Goal: Task Accomplishment & Management: Complete application form

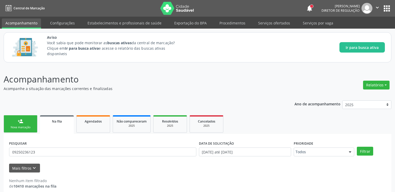
scroll to position [6, 0]
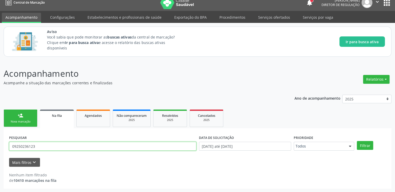
drag, startPoint x: 50, startPoint y: 148, endPoint x: 0, endPoint y: 146, distance: 49.7
click at [0, 146] on div "Acompanhamento Acompanhe a situação das marcações correntes e finalizadas Relat…" at bounding box center [197, 126] width 395 height 132
type input "700602987149068"
click at [357, 141] on button "Filtrar" at bounding box center [365, 145] width 16 height 9
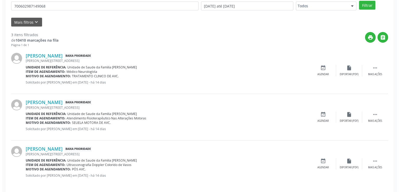
scroll to position [149, 0]
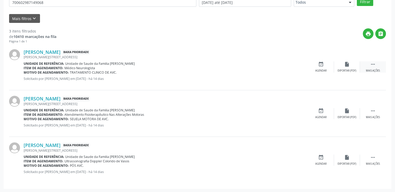
click at [376, 65] on div " Mais ações" at bounding box center [373, 66] width 26 height 11
click at [323, 63] on icon "cancel" at bounding box center [321, 64] width 6 height 6
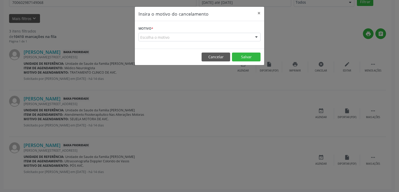
click at [167, 35] on div "Escolha o motivo" at bounding box center [200, 37] width 122 height 9
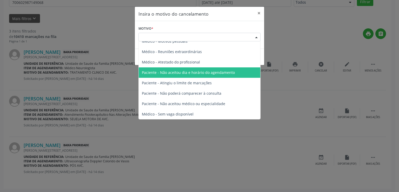
scroll to position [0, 0]
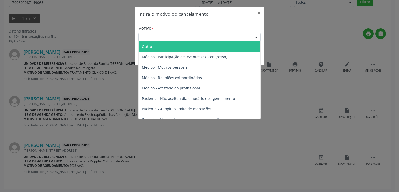
click at [185, 45] on span "Outro" at bounding box center [200, 46] width 122 height 10
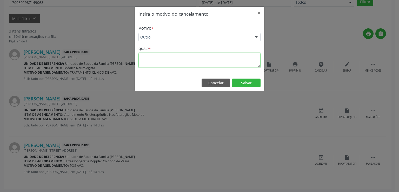
click at [153, 62] on textarea at bounding box center [200, 60] width 122 height 14
drag, startPoint x: 187, startPoint y: 60, endPoint x: 128, endPoint y: 58, distance: 59.0
click at [128, 58] on div "Insira o motivo do cancelamento × Motivo * Outro Outro Médico - Participação em…" at bounding box center [199, 96] width 399 height 192
type textarea "PACIENTE FOI A ÓBITO"
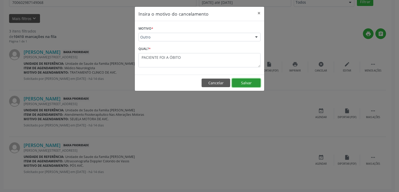
click at [250, 82] on button "Salvar" at bounding box center [246, 82] width 29 height 9
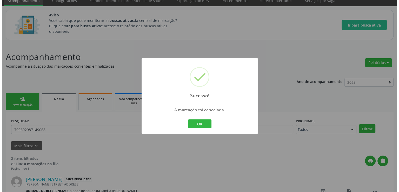
scroll to position [103, 0]
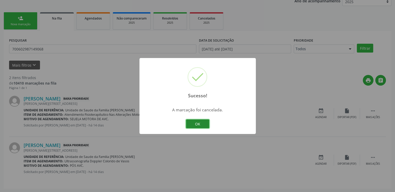
click at [197, 122] on button "OK" at bounding box center [197, 123] width 23 height 9
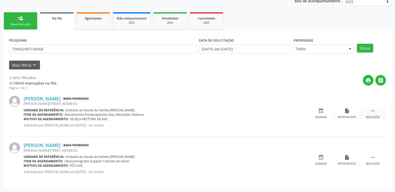
click at [373, 113] on icon "" at bounding box center [373, 111] width 6 height 6
click at [321, 113] on icon "cancel" at bounding box center [321, 111] width 6 height 6
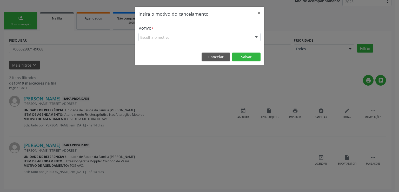
click at [147, 38] on div "Escolha o motivo" at bounding box center [200, 37] width 122 height 9
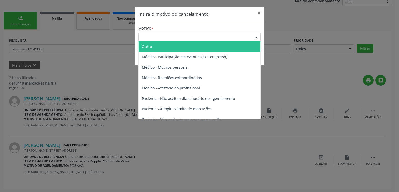
click at [151, 44] on span "Outro" at bounding box center [147, 46] width 10 height 5
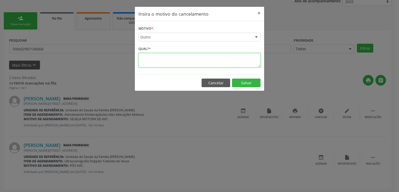
click at [148, 62] on textarea at bounding box center [200, 60] width 122 height 14
paste textarea "PACIENTE FOI A ÓBITO"
type textarea "PACIENTE FOI A ÓBITO"
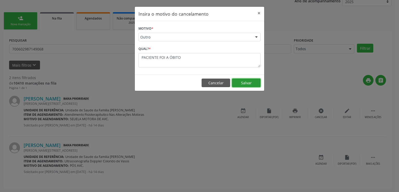
click at [252, 81] on button "Salvar" at bounding box center [246, 82] width 29 height 9
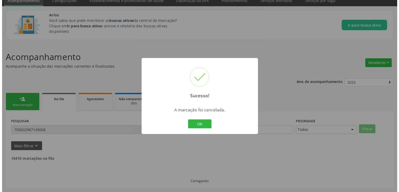
scroll to position [56, 0]
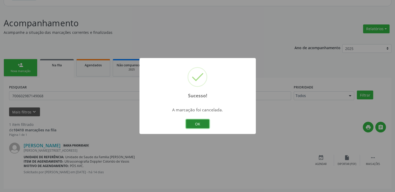
click at [196, 124] on button "OK" at bounding box center [197, 123] width 23 height 9
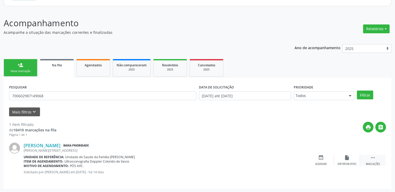
click at [370, 159] on div " Mais ações" at bounding box center [373, 160] width 26 height 11
click at [320, 157] on icon "cancel" at bounding box center [321, 158] width 6 height 6
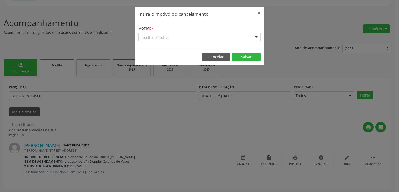
click at [171, 37] on div "Escolha o motivo" at bounding box center [200, 37] width 122 height 9
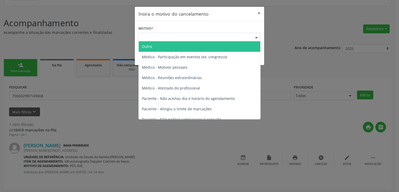
click at [156, 49] on span "Outro" at bounding box center [200, 46] width 122 height 10
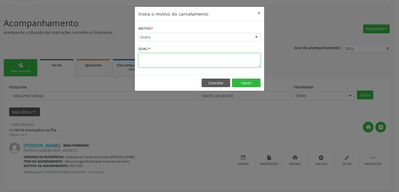
click at [161, 61] on textarea at bounding box center [200, 60] width 122 height 14
paste textarea "PACIENTE FOI A ÓBITO"
type textarea "PACIENTE FOI A ÓBITO"
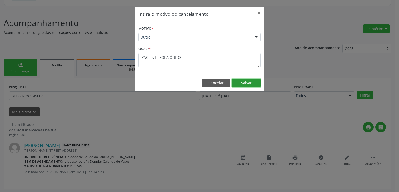
click at [246, 81] on button "Salvar" at bounding box center [246, 82] width 29 height 9
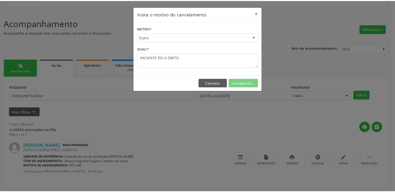
scroll to position [22, 0]
